Goal: Find specific page/section: Find specific page/section

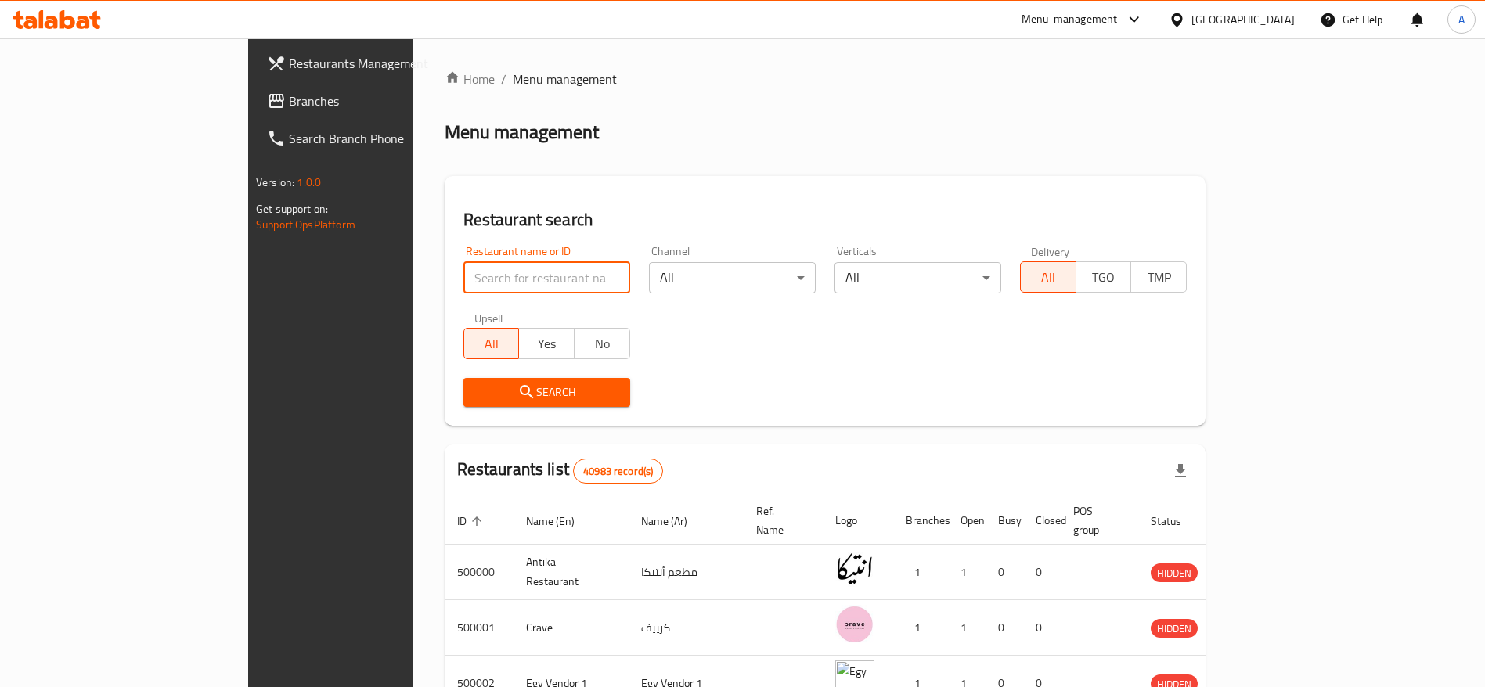
click at [474, 275] on input "search" at bounding box center [546, 277] width 167 height 31
type input "b"
type input "كشري [PERSON_NAME]"
click button "Search" at bounding box center [546, 392] width 167 height 29
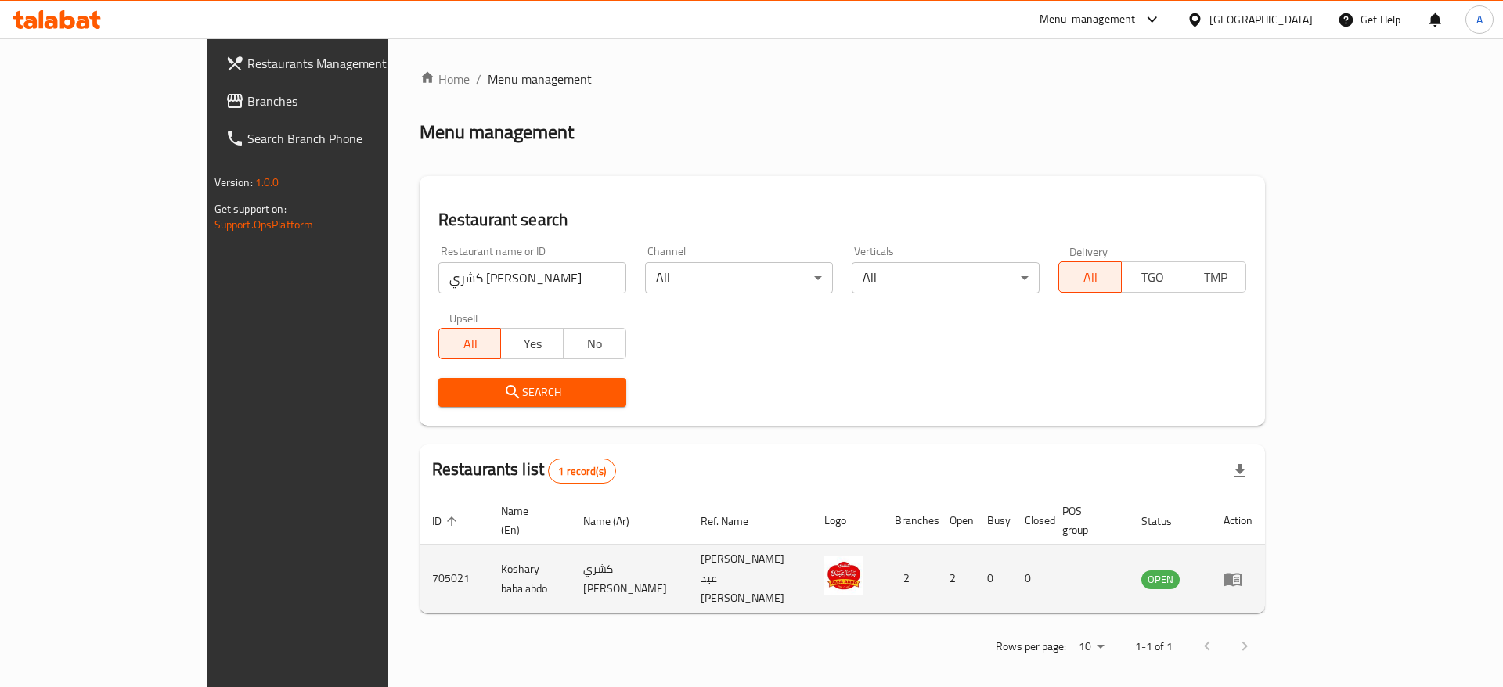
click at [420, 559] on td "705021" at bounding box center [454, 579] width 69 height 69
copy td "705021"
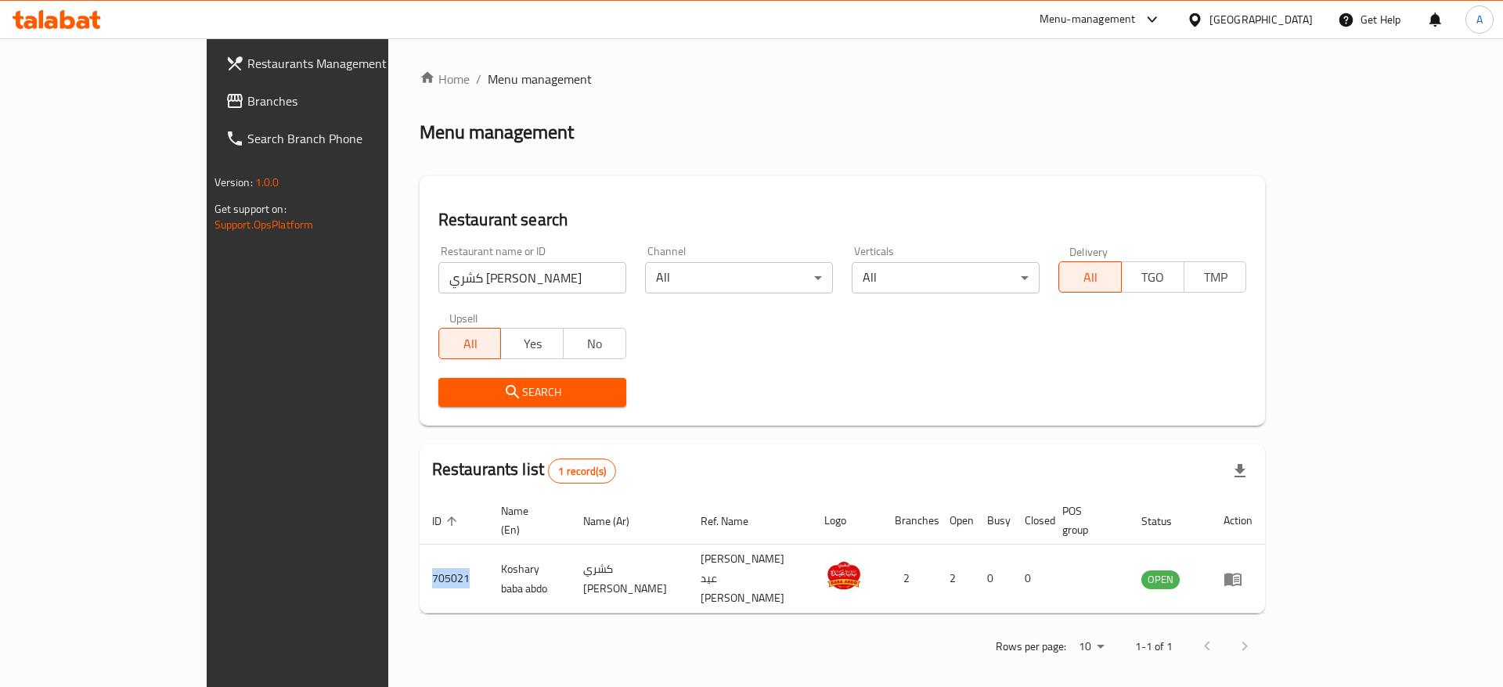
click at [69, 23] on icon at bounding box center [57, 19] width 88 height 19
